Goal: Transaction & Acquisition: Purchase product/service

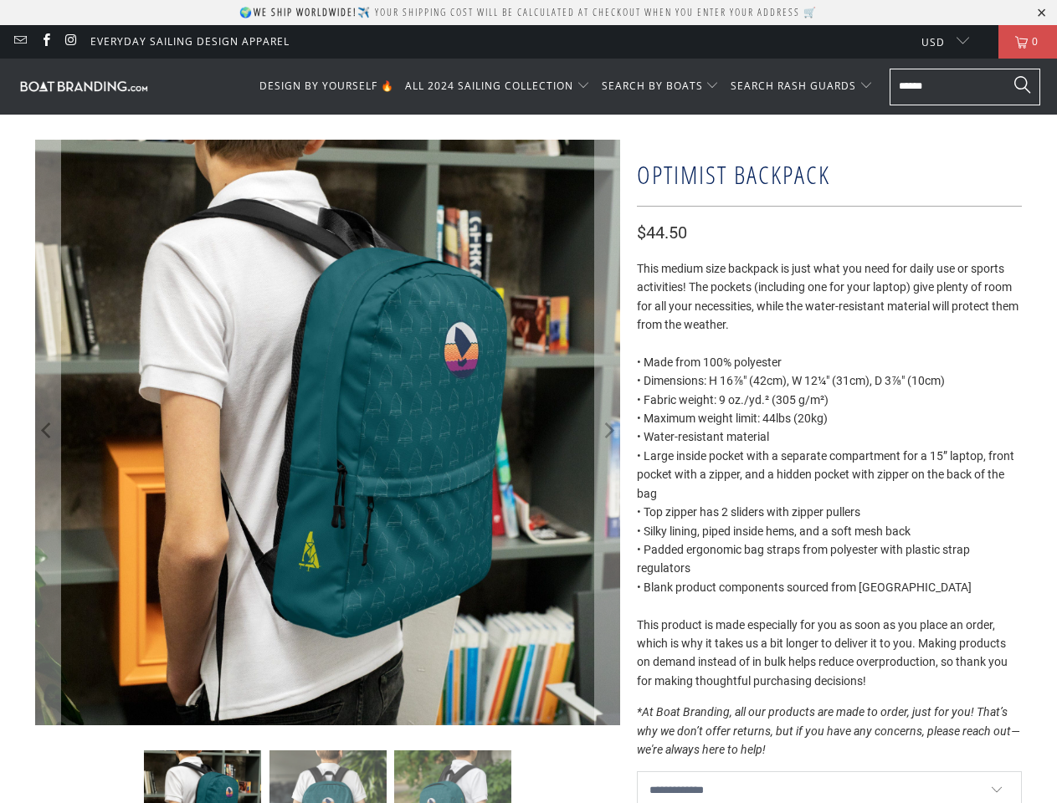
click at [528, 13] on p "🌍 We ship worldwide! ✈️ Your shipping cost will be calculated at checkout when …" at bounding box center [528, 12] width 578 height 14
click at [502, 86] on span "ALL 2024 SAILING COLLECTION" at bounding box center [489, 86] width 168 height 14
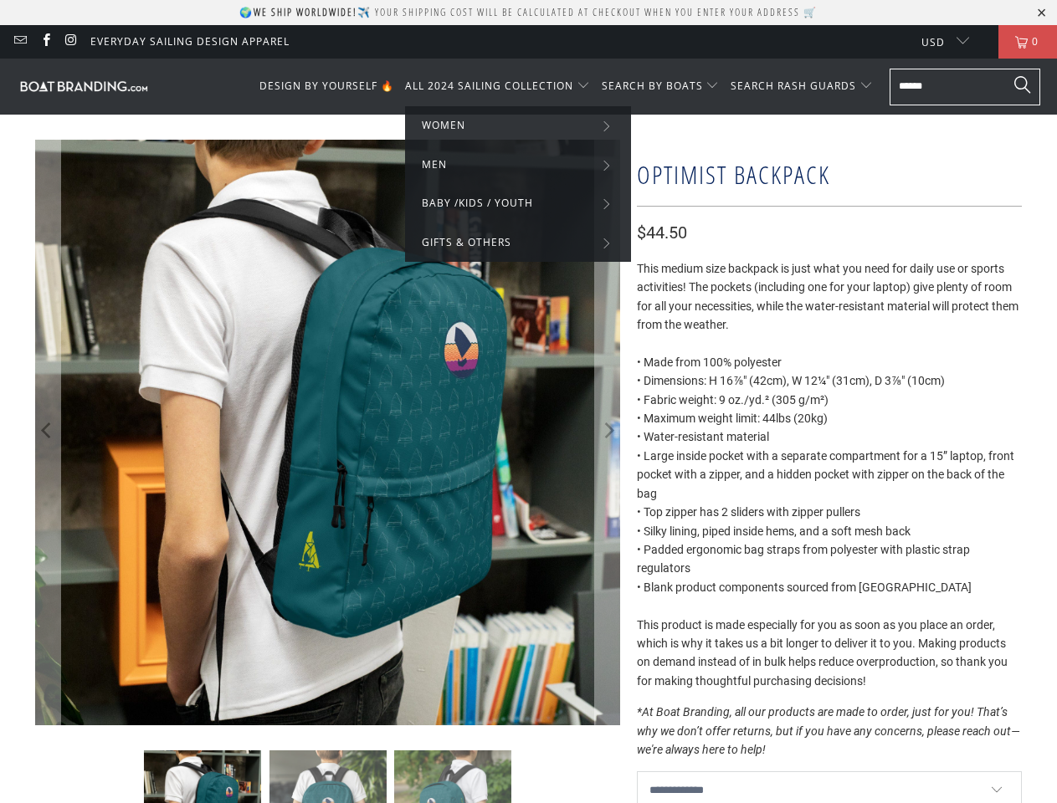
click at [663, 86] on span "SEARCH BY BOATS" at bounding box center [652, 86] width 101 height 14
click at [802, 86] on span "SEARCH RASH GUARDS" at bounding box center [793, 86] width 126 height 14
click at [48, 433] on icon "Previous" at bounding box center [47, 432] width 16 height 351
click at [607, 433] on icon "Next" at bounding box center [608, 432] width 16 height 351
click at [328, 776] on img at bounding box center [327, 808] width 117 height 117
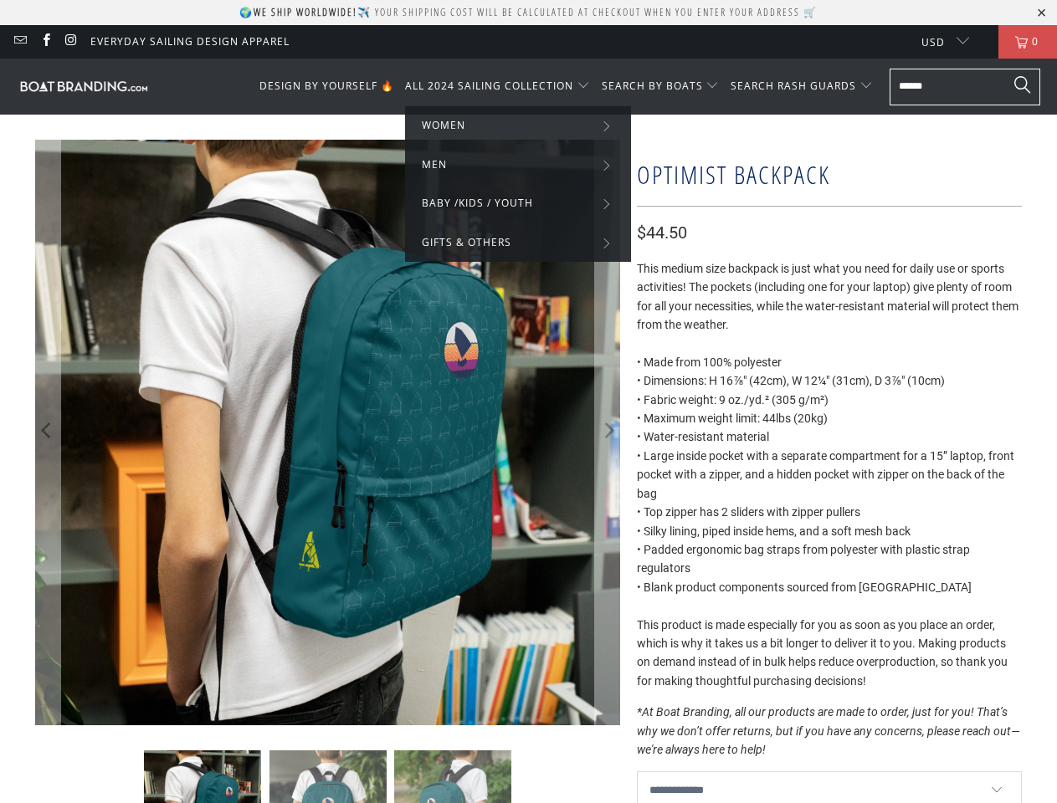
click at [202, 776] on img at bounding box center [202, 808] width 117 height 117
click at [328, 776] on img at bounding box center [327, 808] width 117 height 117
click at [453, 776] on img at bounding box center [452, 808] width 117 height 117
